Goal: Task Accomplishment & Management: Manage account settings

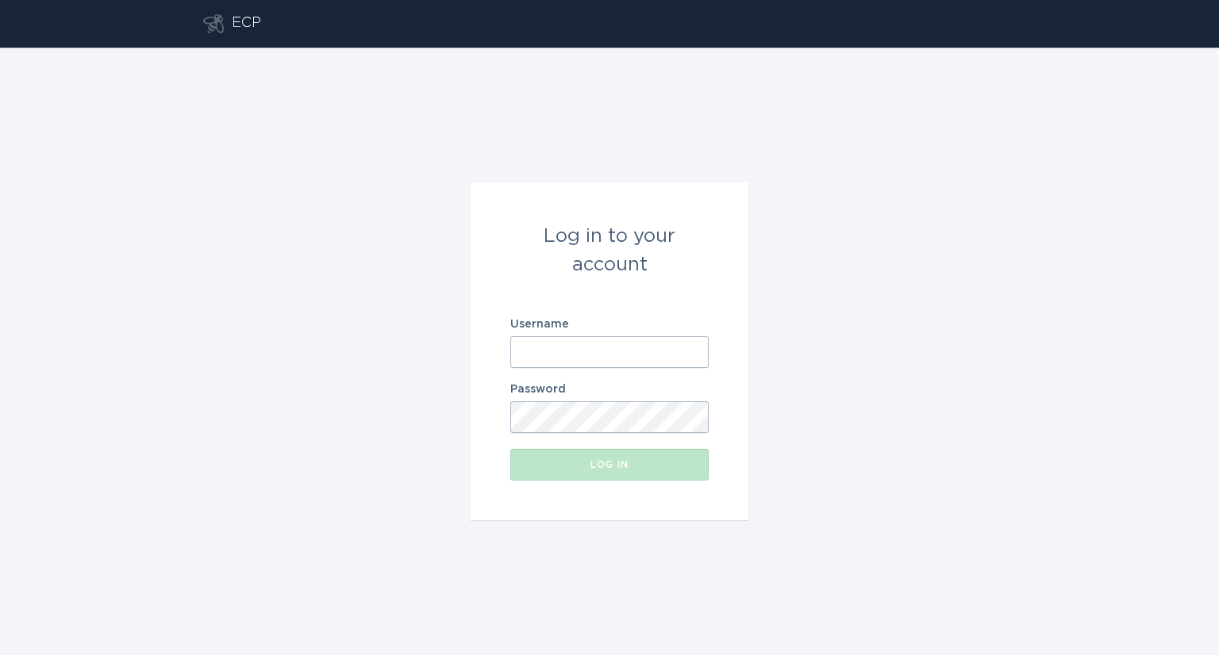
click at [589, 343] on input "Username" at bounding box center [609, 352] width 198 height 32
click at [0, 655] on com-1password-button at bounding box center [0, 655] width 0 height 0
type input "[EMAIL_ADDRESS][DOMAIN_NAME]"
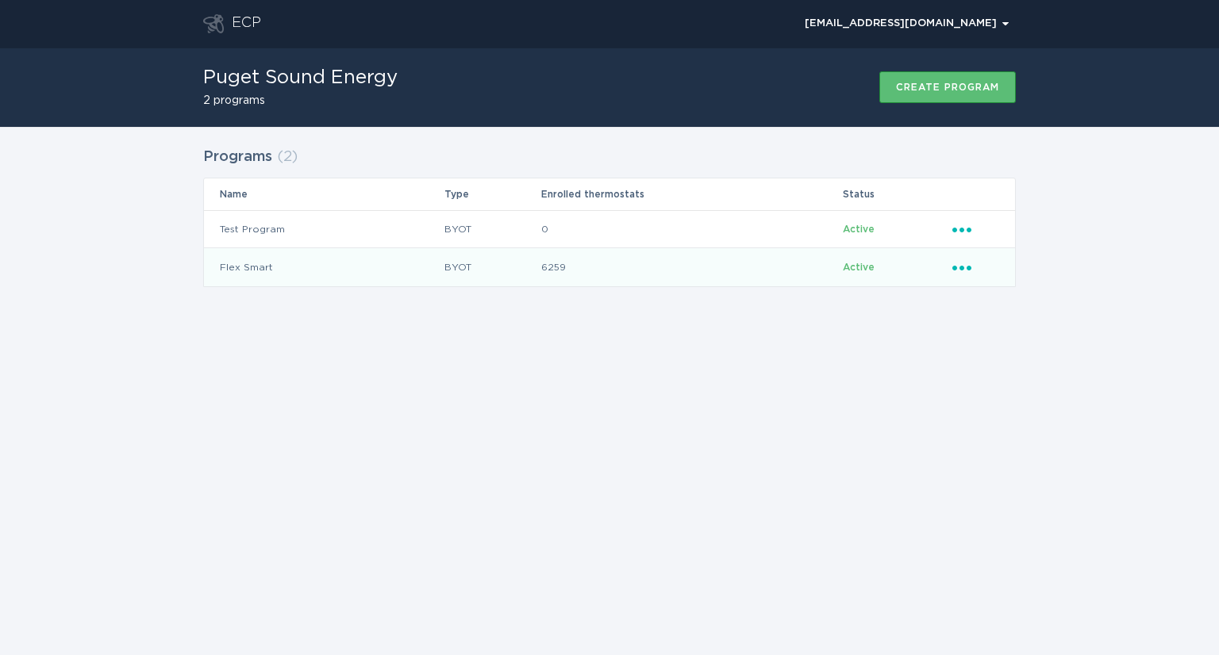
click at [963, 263] on icon "Ellipsis" at bounding box center [963, 265] width 22 height 13
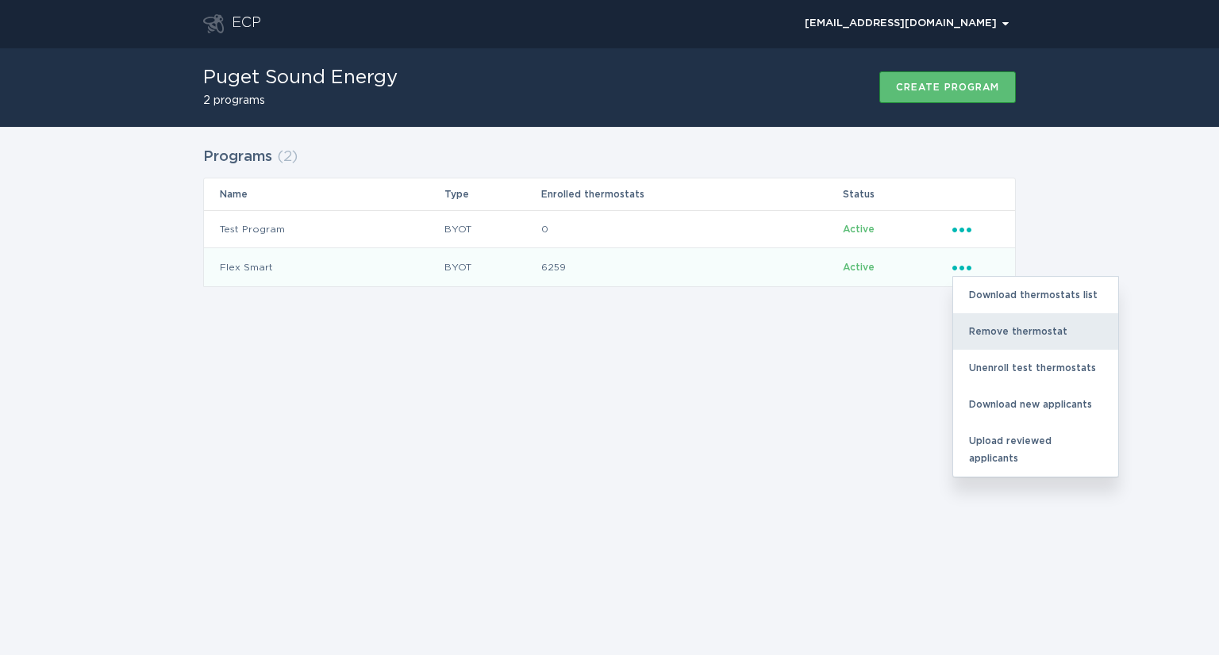
click at [997, 328] on div "Remove thermostat" at bounding box center [1035, 331] width 165 height 36
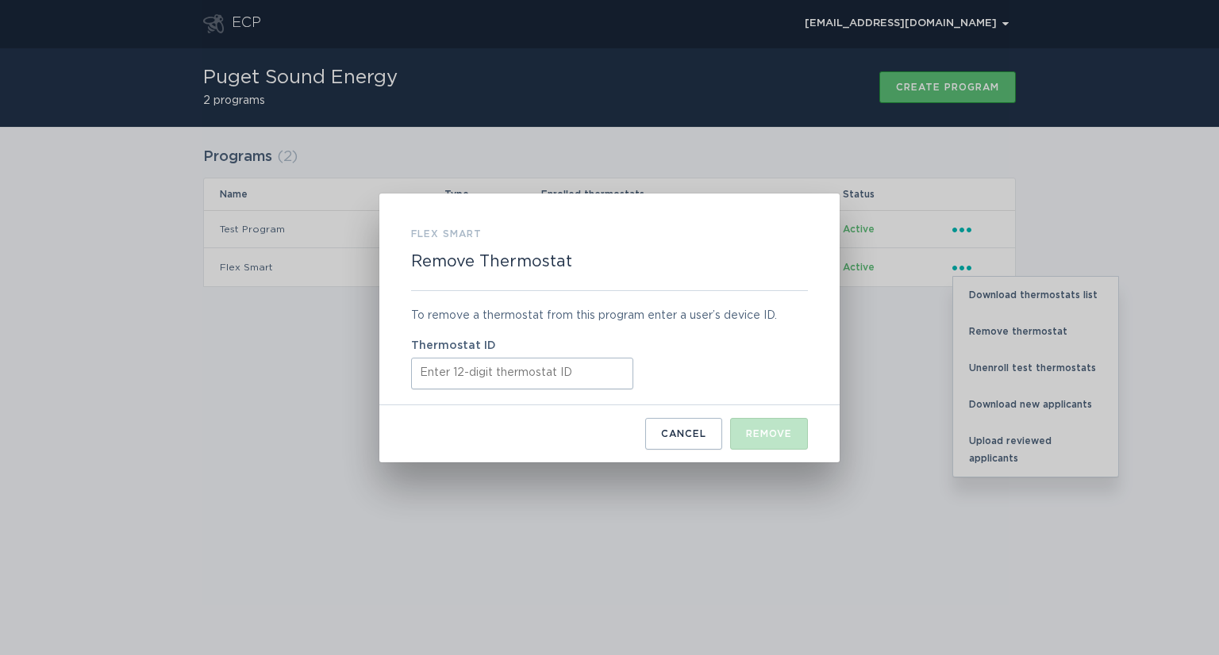
click at [438, 372] on input "Thermostat ID" at bounding box center [522, 374] width 222 height 32
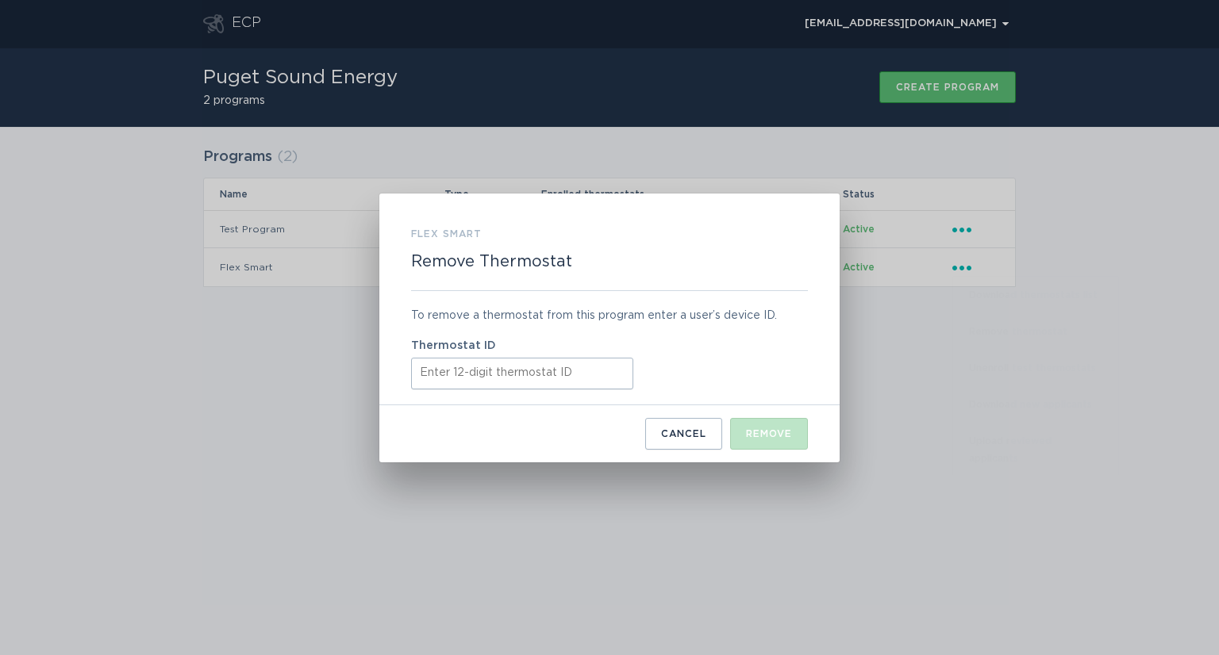
paste input "521745866057"
type input "521745866057"
click at [774, 432] on div "Remove" at bounding box center [769, 434] width 46 height 10
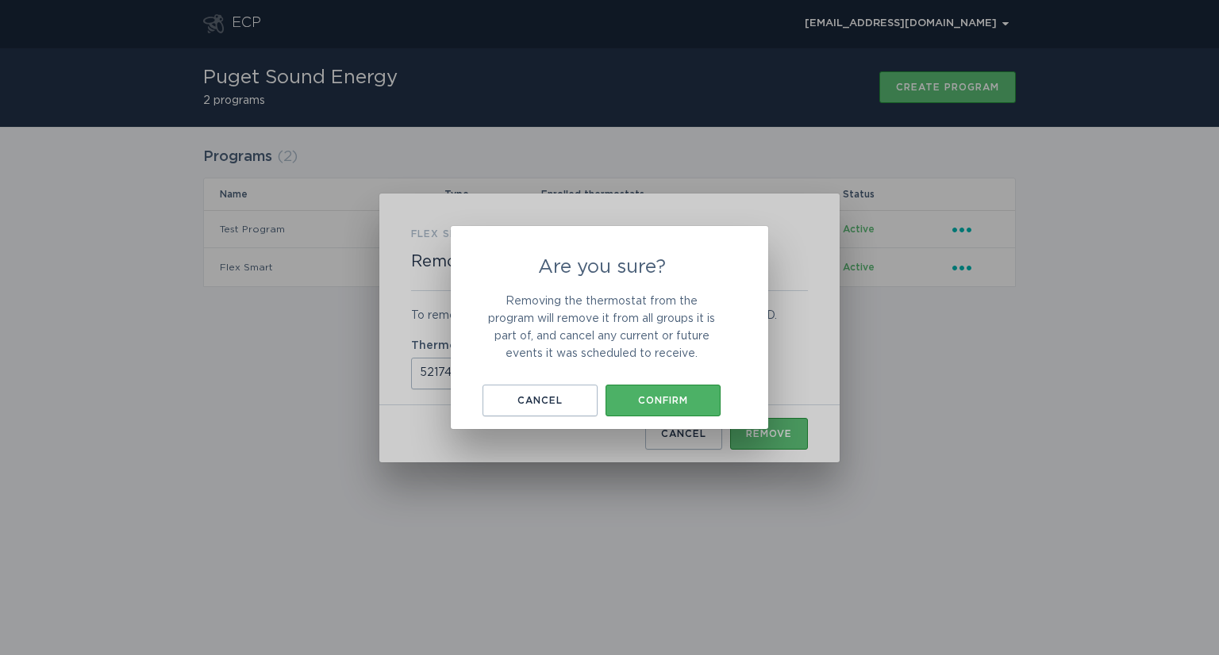
click at [682, 405] on div "Confirm" at bounding box center [662, 401] width 99 height 10
